Goal: Information Seeking & Learning: Compare options

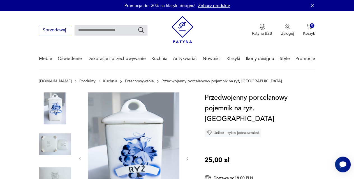
click at [135, 81] on link "Przechowywanie" at bounding box center [139, 81] width 29 height 4
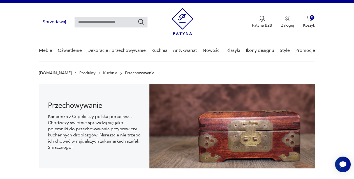
scroll to position [8, 0]
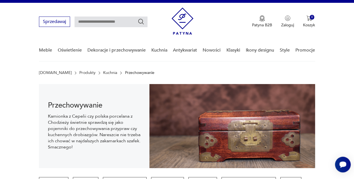
drag, startPoint x: 358, startPoint y: 29, endPoint x: 358, endPoint y: 48, distance: 19.6
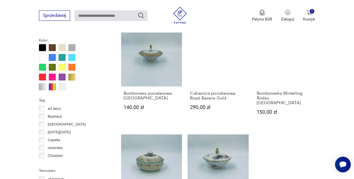
scroll to position [537, 0]
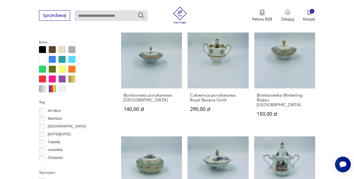
click at [54, 59] on div at bounding box center [52, 59] width 7 height 7
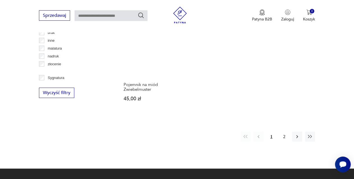
scroll to position [760, 0]
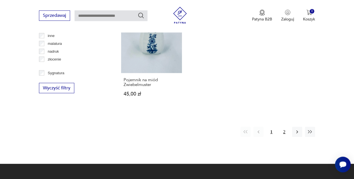
click at [285, 130] on button "2" at bounding box center [284, 132] width 10 height 10
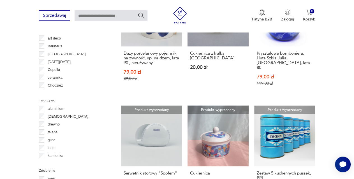
scroll to position [576, 0]
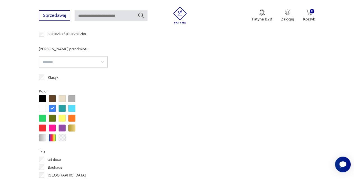
scroll to position [499, 0]
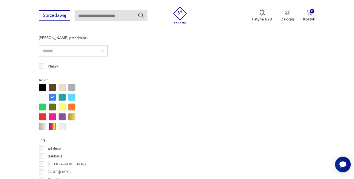
click at [54, 97] on div at bounding box center [52, 97] width 7 height 7
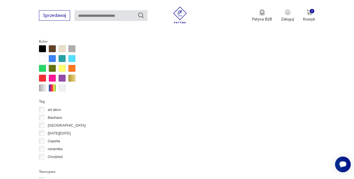
scroll to position [547, 0]
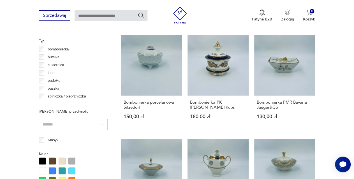
scroll to position [7, 0]
click at [58, 57] on p "cukiernica" at bounding box center [56, 58] width 17 height 6
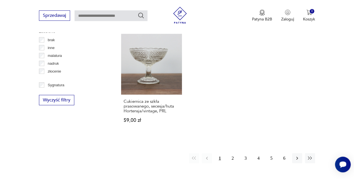
scroll to position [753, 0]
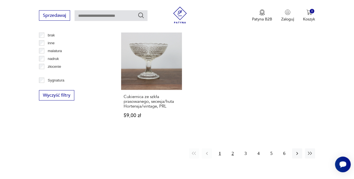
click at [234, 148] on button "2" at bounding box center [232, 153] width 10 height 10
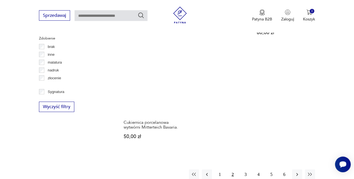
scroll to position [749, 0]
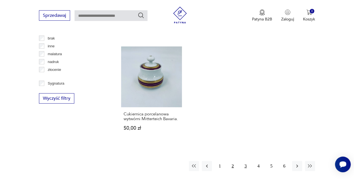
click at [244, 161] on button "3" at bounding box center [245, 166] width 10 height 10
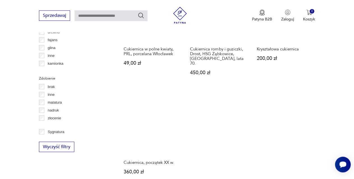
scroll to position [756, 0]
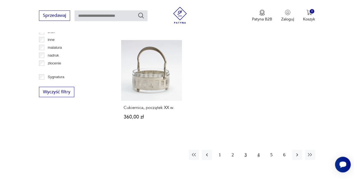
click at [260, 150] on button "4" at bounding box center [258, 155] width 10 height 10
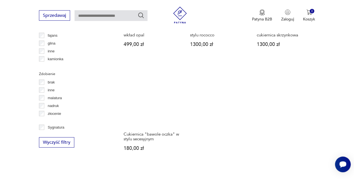
scroll to position [751, 0]
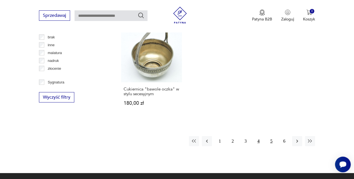
click at [272, 143] on button "5" at bounding box center [271, 141] width 10 height 10
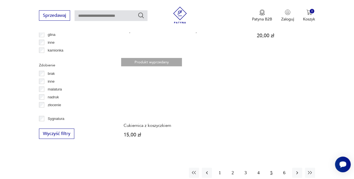
scroll to position [748, 0]
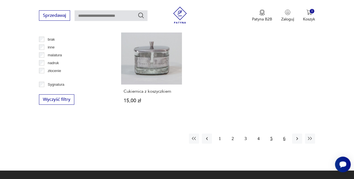
click at [284, 134] on button "6" at bounding box center [284, 139] width 10 height 10
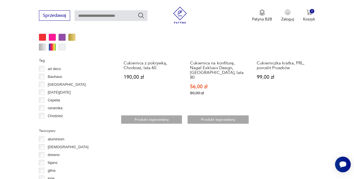
scroll to position [695, 0]
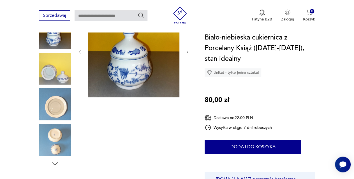
scroll to position [84, 0]
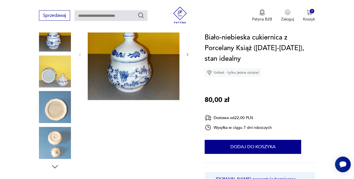
click at [59, 138] on img at bounding box center [55, 143] width 32 height 32
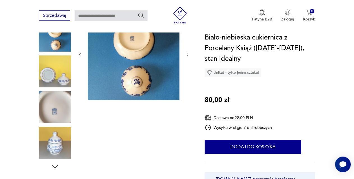
click at [131, 37] on img at bounding box center [134, 54] width 92 height 92
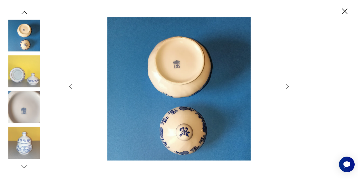
click at [25, 168] on icon "button" at bounding box center [24, 166] width 8 height 8
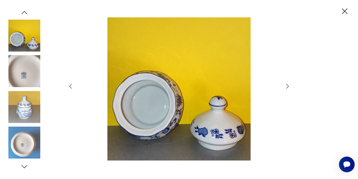
click at [25, 168] on icon "button" at bounding box center [24, 166] width 8 height 8
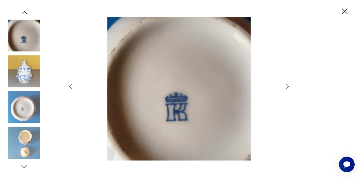
click at [25, 168] on icon "button" at bounding box center [24, 166] width 8 height 8
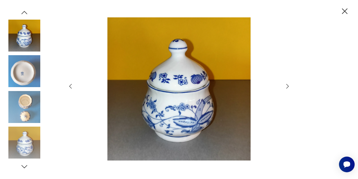
click at [25, 168] on icon "button" at bounding box center [24, 166] width 8 height 8
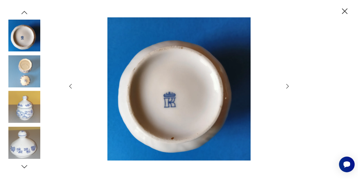
click at [25, 168] on icon "button" at bounding box center [24, 166] width 8 height 8
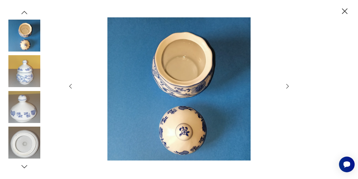
click at [25, 168] on icon "button" at bounding box center [24, 166] width 8 height 8
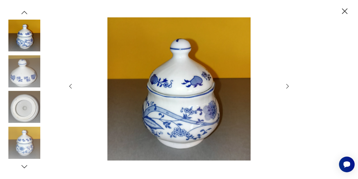
click at [25, 168] on icon "button" at bounding box center [24, 166] width 8 height 8
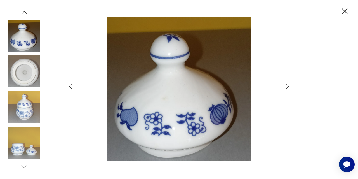
click at [292, 82] on div at bounding box center [179, 89] width 358 height 179
click at [343, 10] on icon "button" at bounding box center [346, 11] width 6 height 6
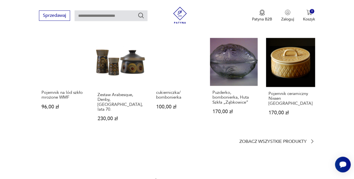
scroll to position [444, 0]
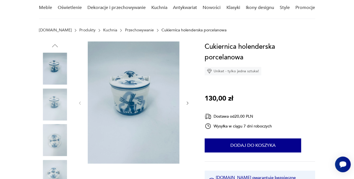
scroll to position [73, 0]
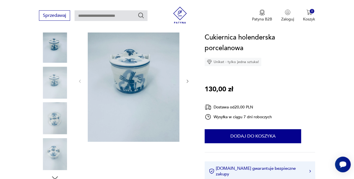
click at [187, 82] on icon "button" at bounding box center [187, 81] width 4 height 4
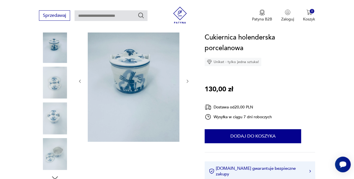
click at [187, 82] on icon "button" at bounding box center [187, 81] width 4 height 4
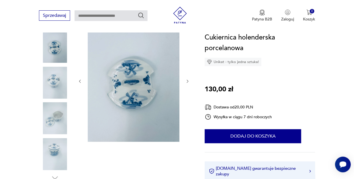
click at [187, 82] on icon "button" at bounding box center [187, 81] width 4 height 4
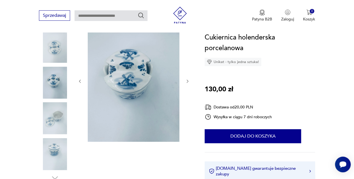
click at [187, 82] on icon "button" at bounding box center [187, 81] width 4 height 4
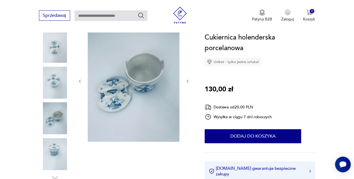
click at [187, 82] on icon "button" at bounding box center [187, 81] width 4 height 4
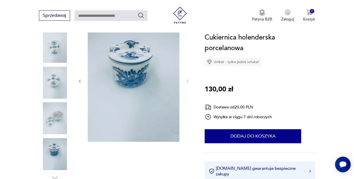
click at [59, 116] on img at bounding box center [55, 118] width 32 height 32
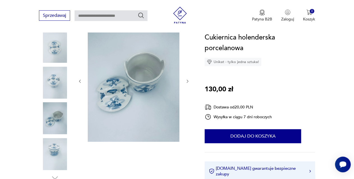
click at [53, 86] on img at bounding box center [55, 83] width 32 height 32
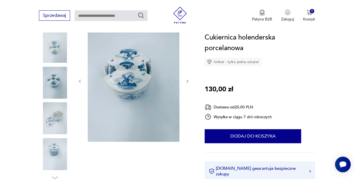
click at [50, 55] on img at bounding box center [55, 47] width 32 height 32
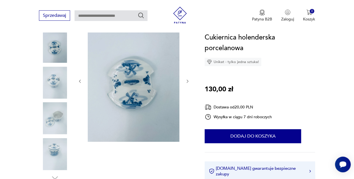
click at [52, 148] on img at bounding box center [55, 154] width 32 height 32
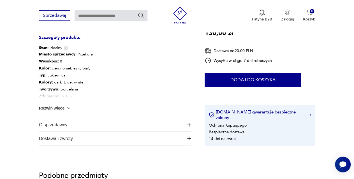
scroll to position [323, 0]
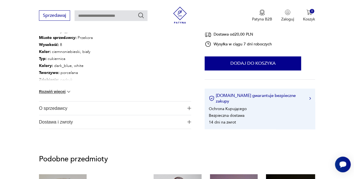
click at [67, 93] on button "Rozwiń więcej" at bounding box center [55, 92] width 32 height 6
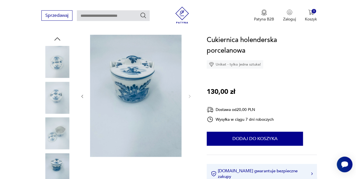
scroll to position [60, 0]
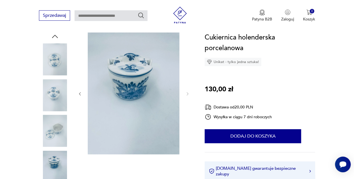
click at [49, 95] on img at bounding box center [55, 95] width 32 height 32
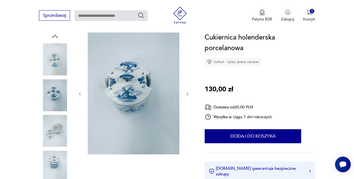
click at [143, 88] on img at bounding box center [134, 93] width 92 height 122
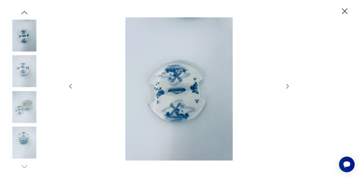
click at [192, 92] on img at bounding box center [179, 88] width 199 height 143
click at [287, 87] on icon "button" at bounding box center [288, 86] width 7 height 7
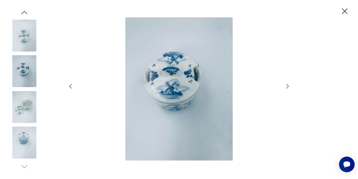
click at [287, 87] on icon "button" at bounding box center [288, 86] width 7 height 7
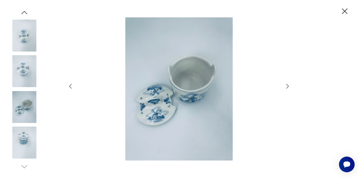
click at [287, 87] on icon "button" at bounding box center [288, 86] width 7 height 7
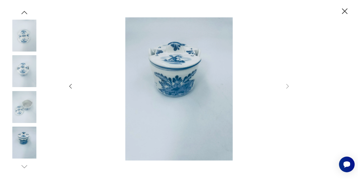
click at [25, 69] on img at bounding box center [24, 71] width 32 height 32
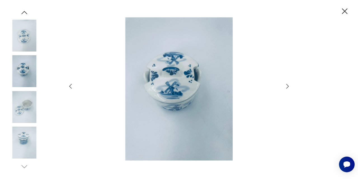
click at [30, 31] on img at bounding box center [24, 36] width 32 height 32
